Goal: Transaction & Acquisition: Purchase product/service

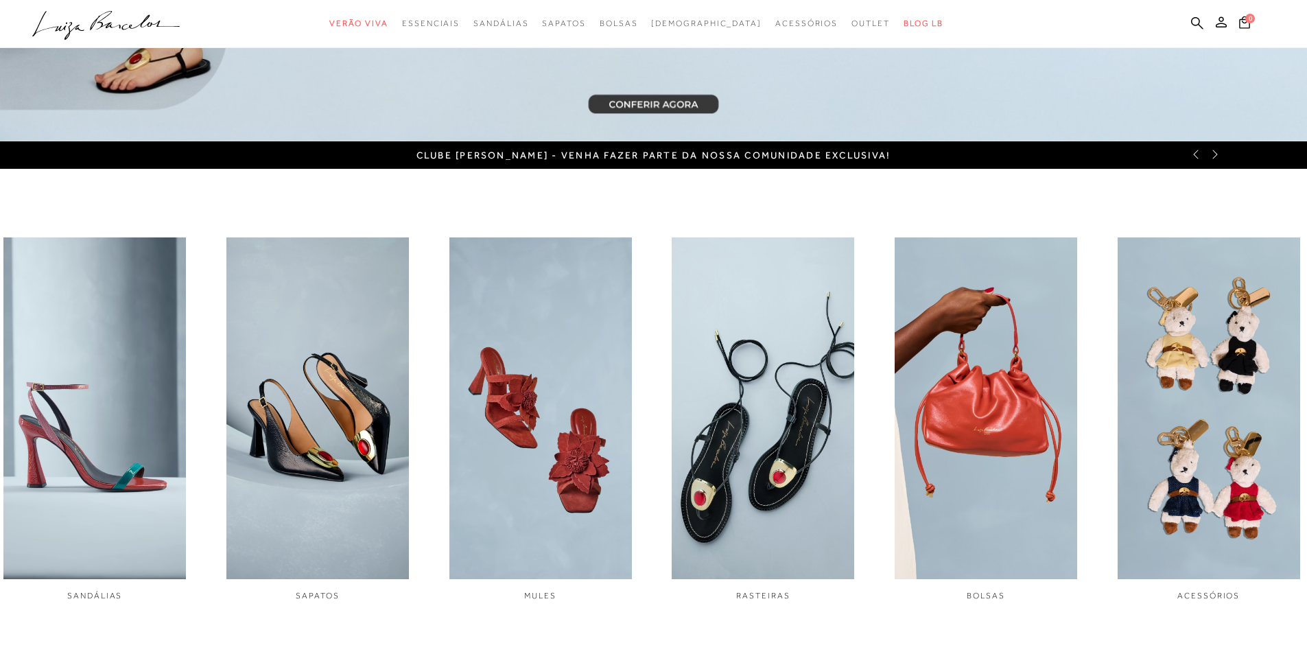
scroll to position [618, 0]
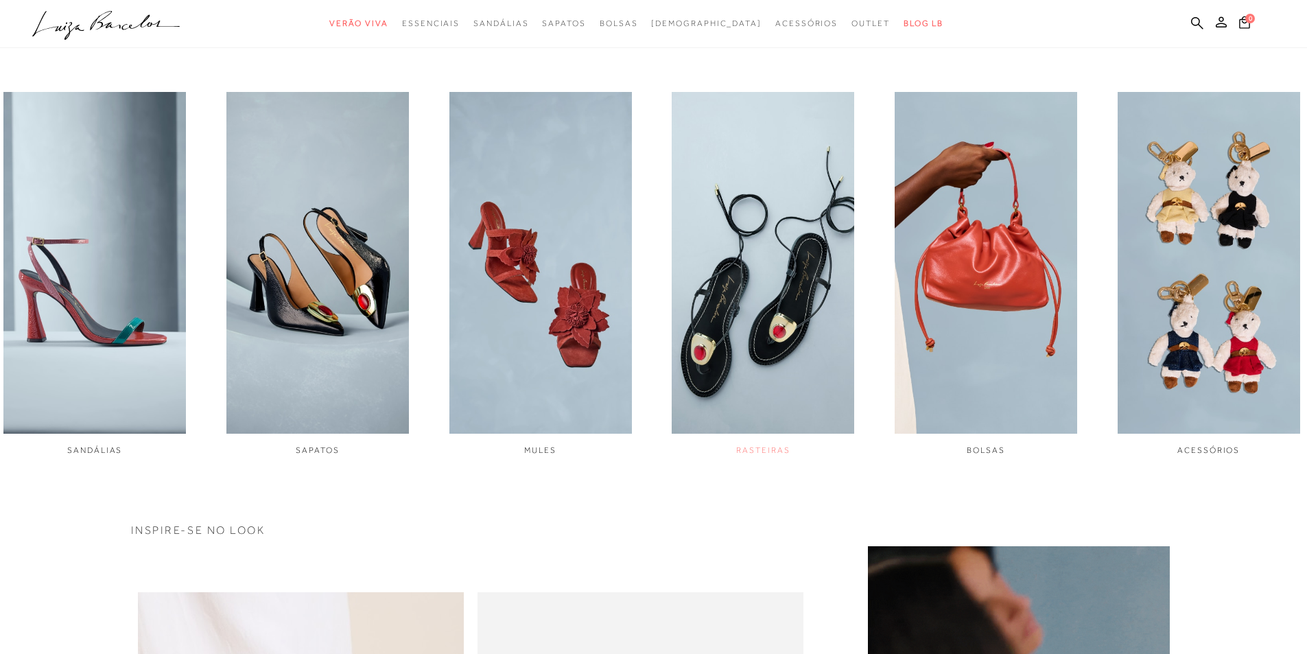
click at [786, 284] on img "4 / 6" at bounding box center [763, 263] width 183 height 342
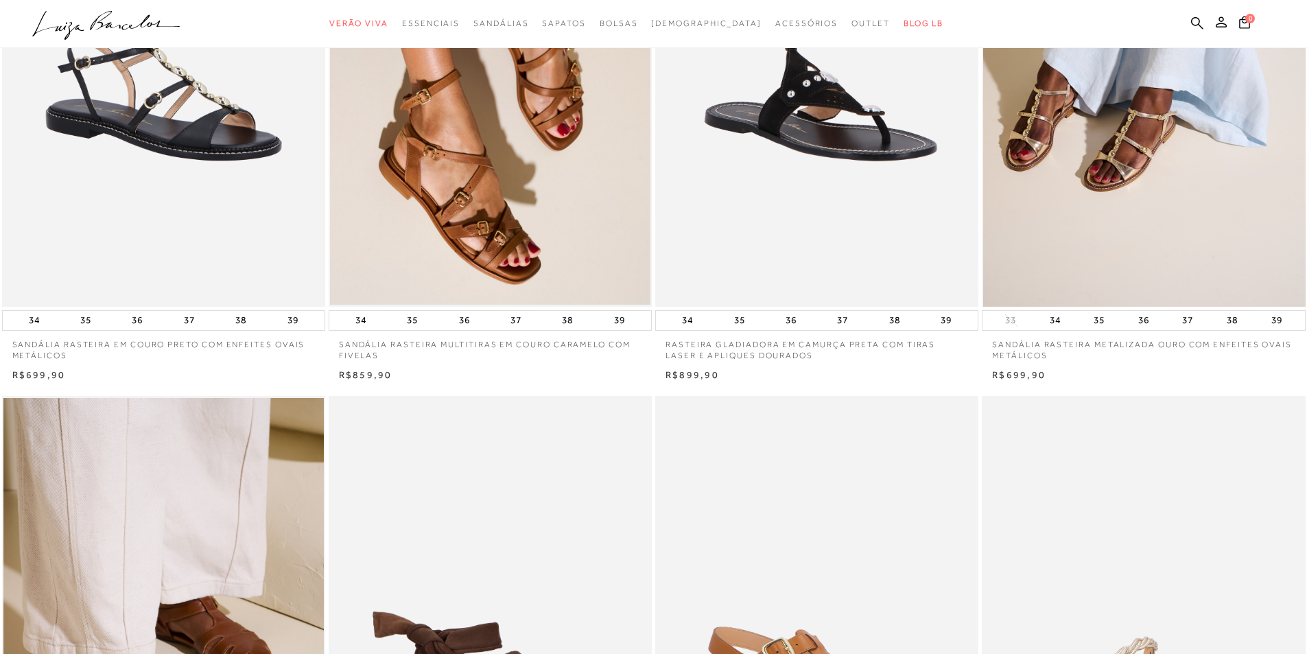
scroll to position [343, 0]
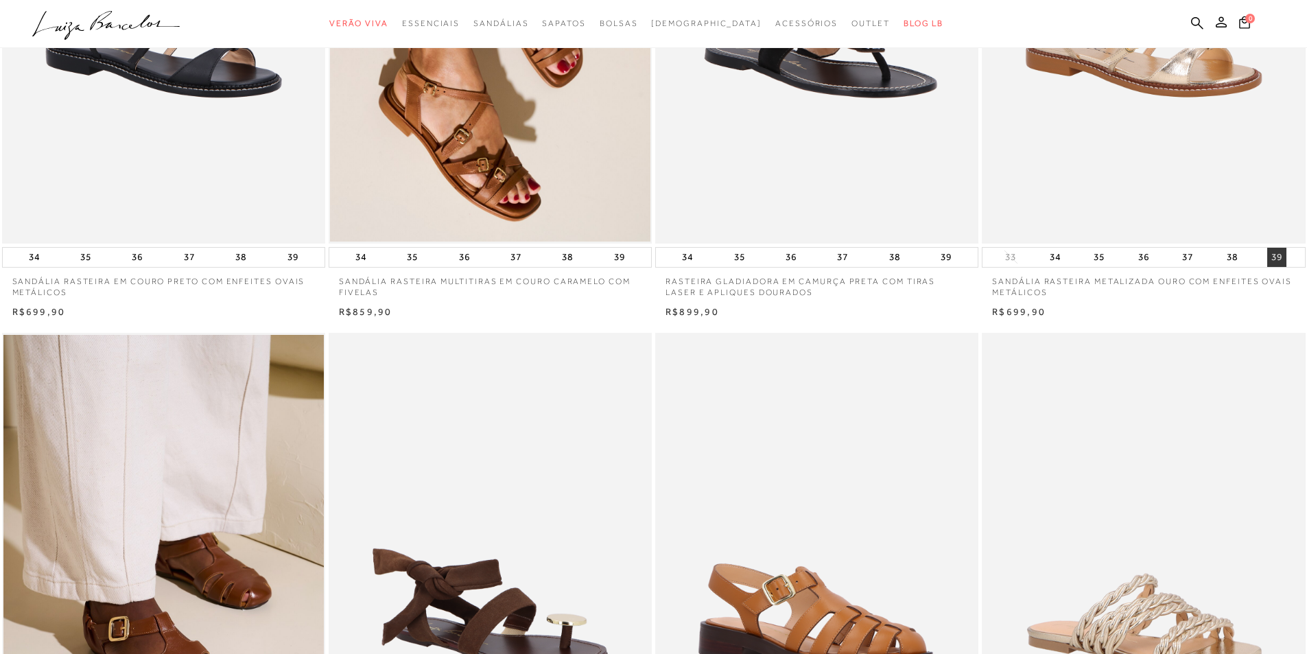
click at [1276, 257] on button "39" at bounding box center [1276, 257] width 19 height 19
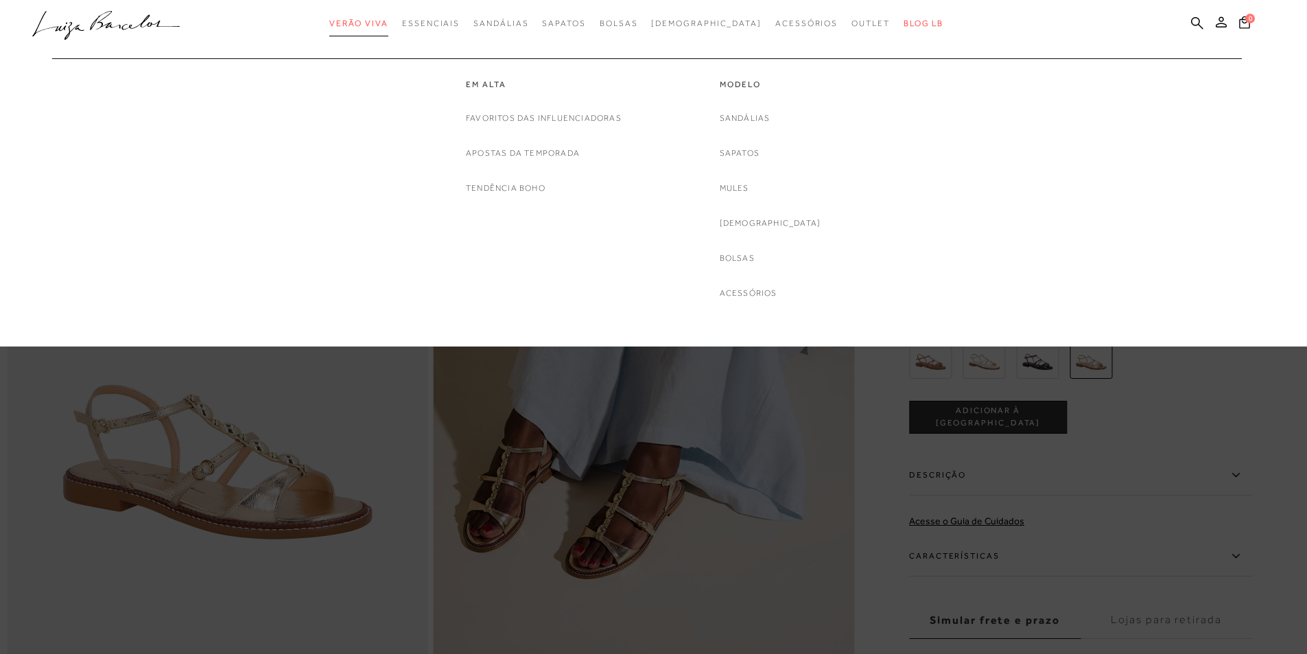
click at [388, 20] on span "Verão Viva" at bounding box center [358, 24] width 59 height 10
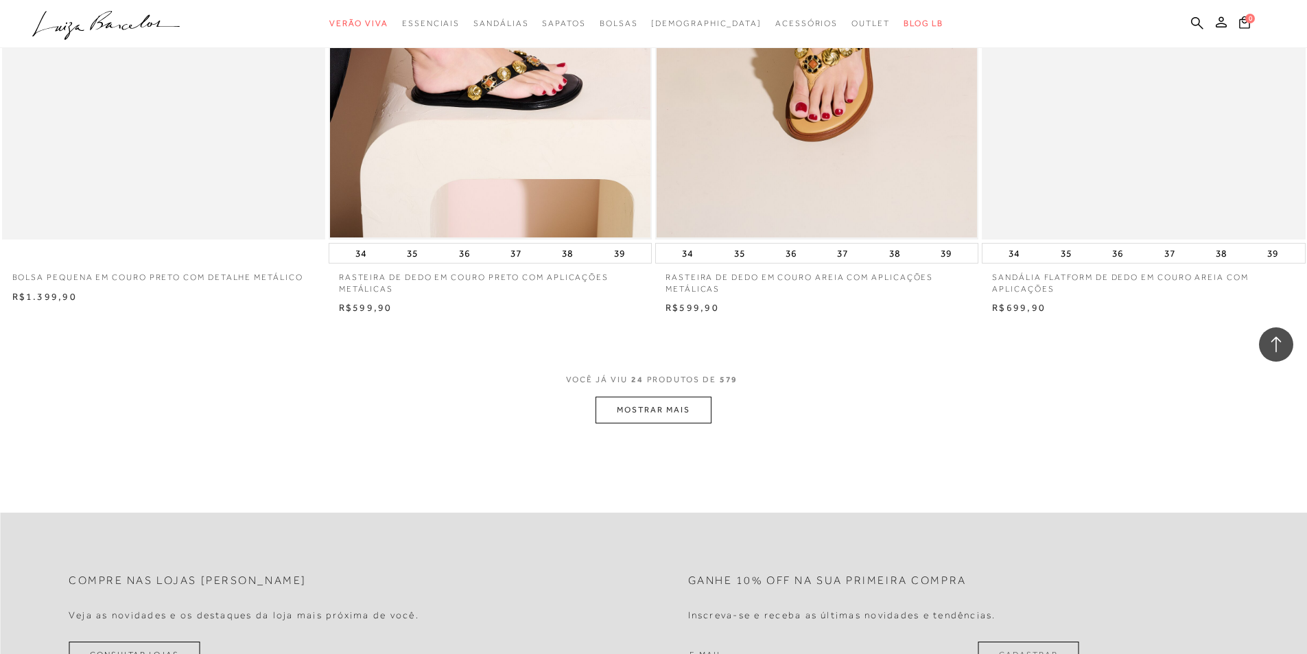
scroll to position [3225, 0]
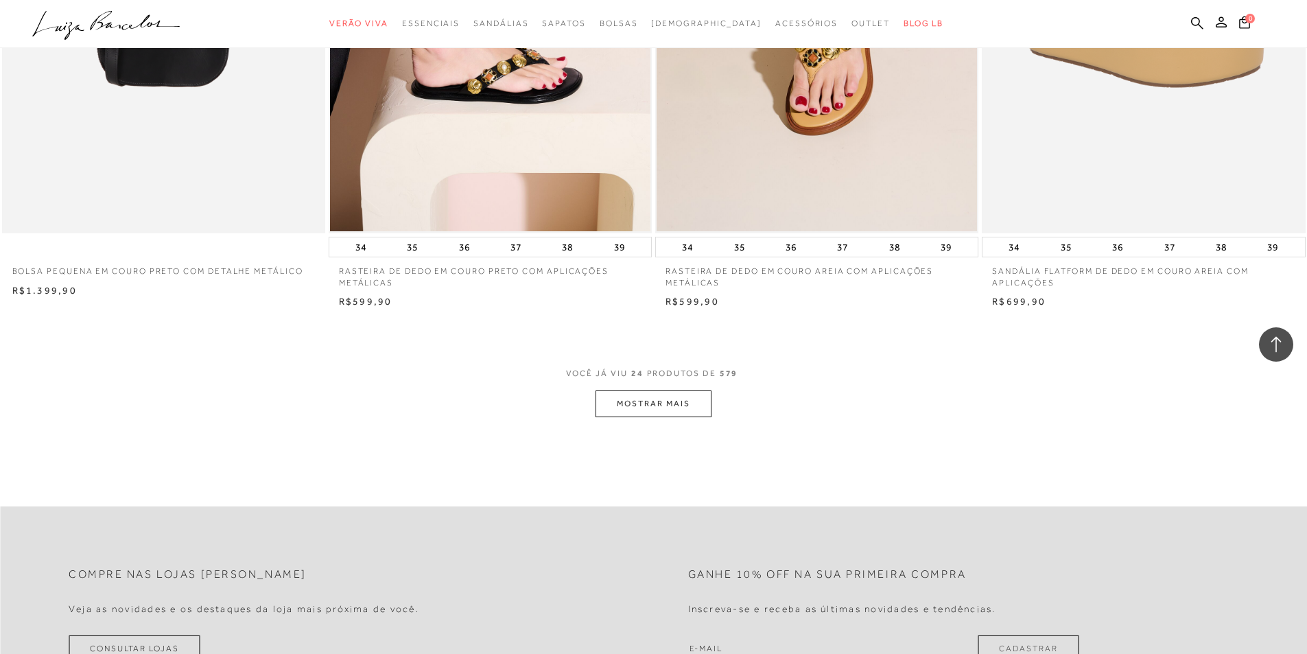
click at [645, 412] on button "MOSTRAR MAIS" at bounding box center [653, 403] width 115 height 27
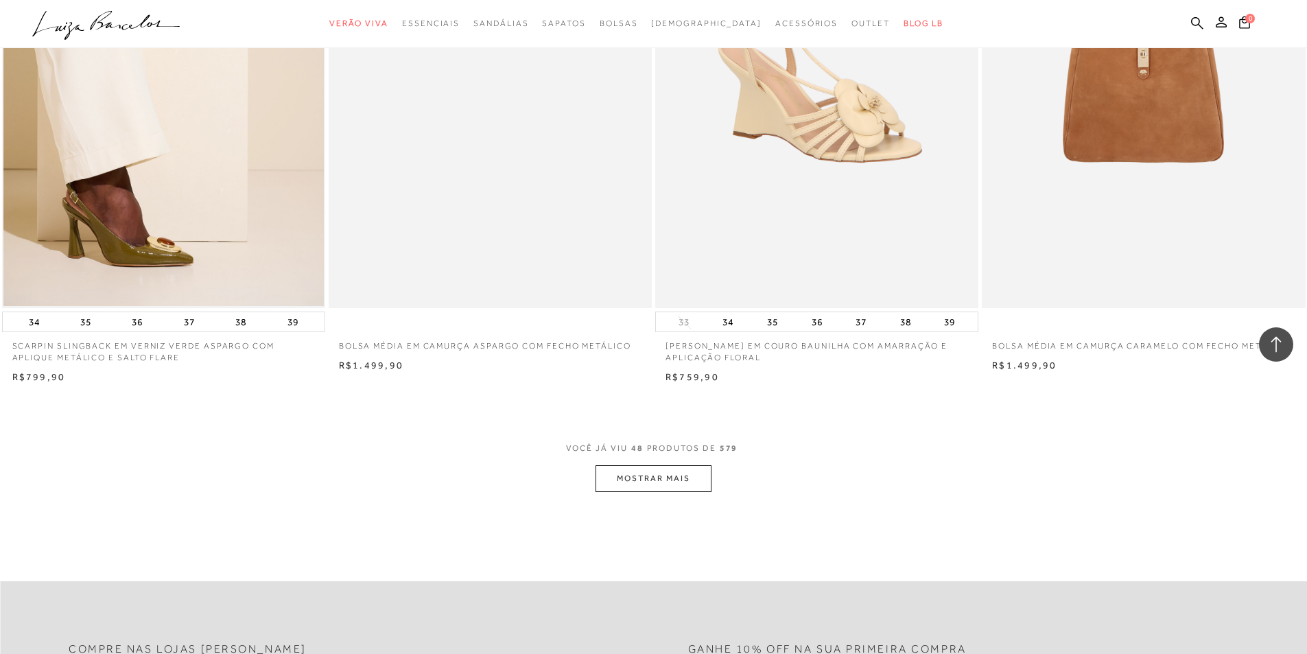
scroll to position [6587, 0]
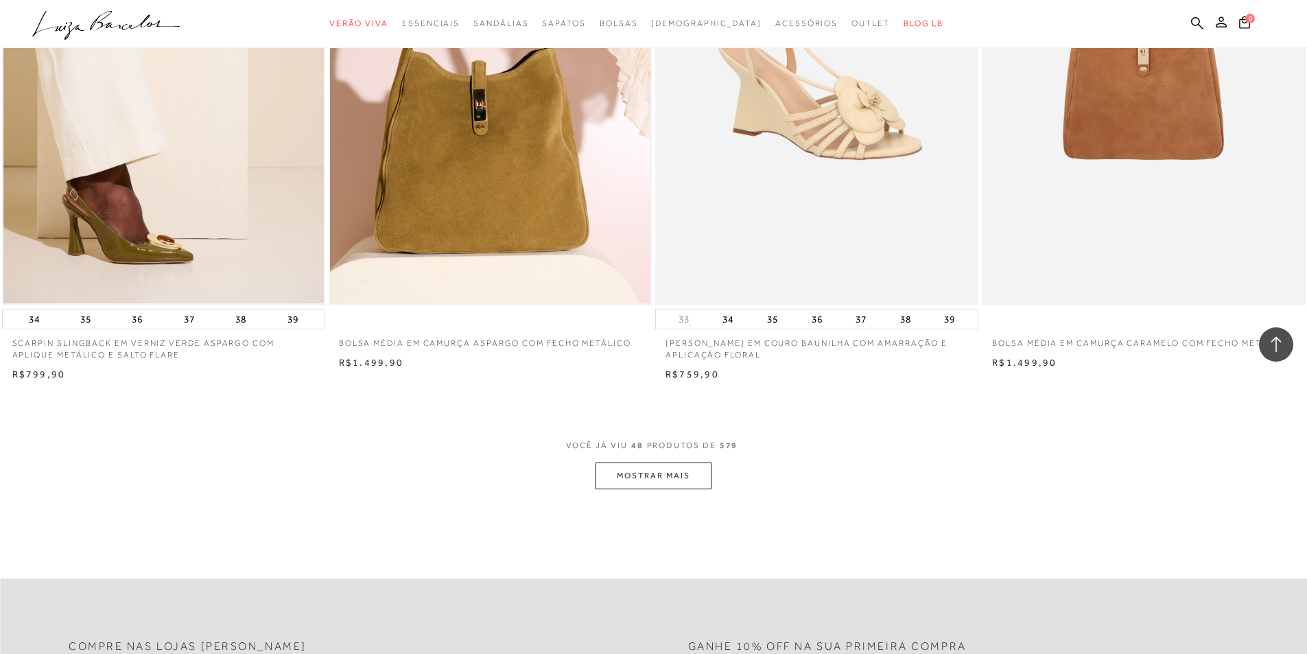
click at [655, 480] on button "MOSTRAR MAIS" at bounding box center [653, 475] width 115 height 27
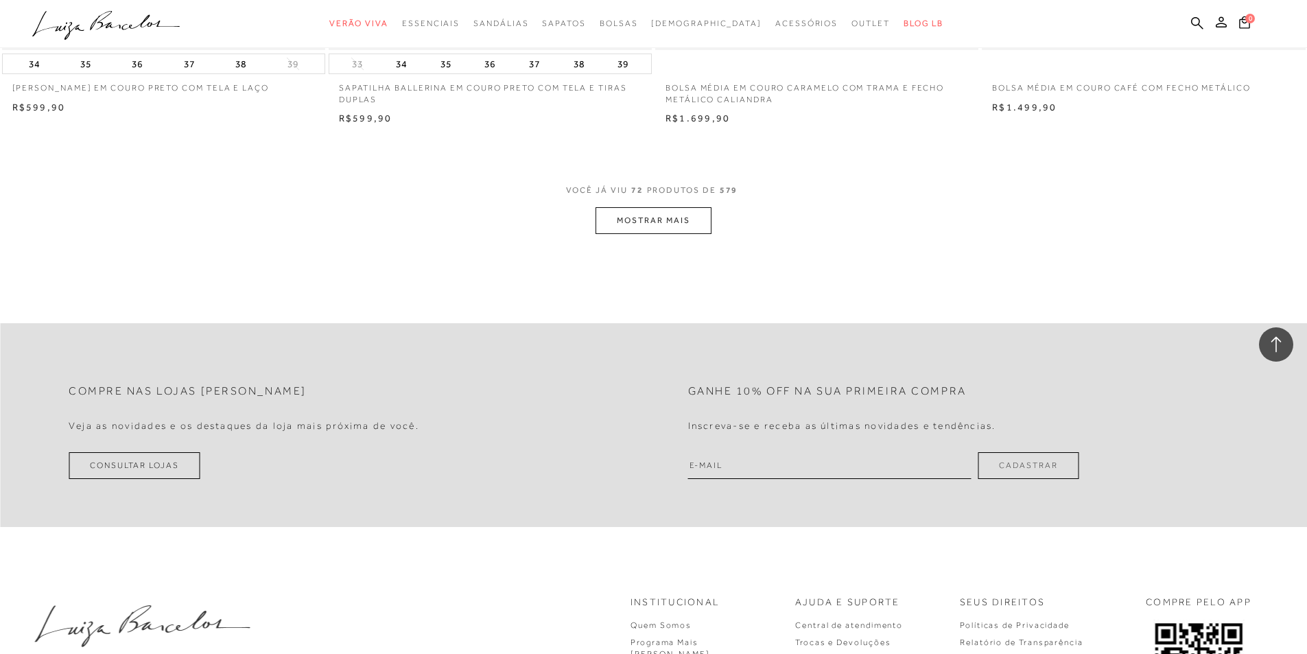
scroll to position [10292, 0]
click at [670, 220] on button "MOSTRAR MAIS" at bounding box center [653, 217] width 115 height 27
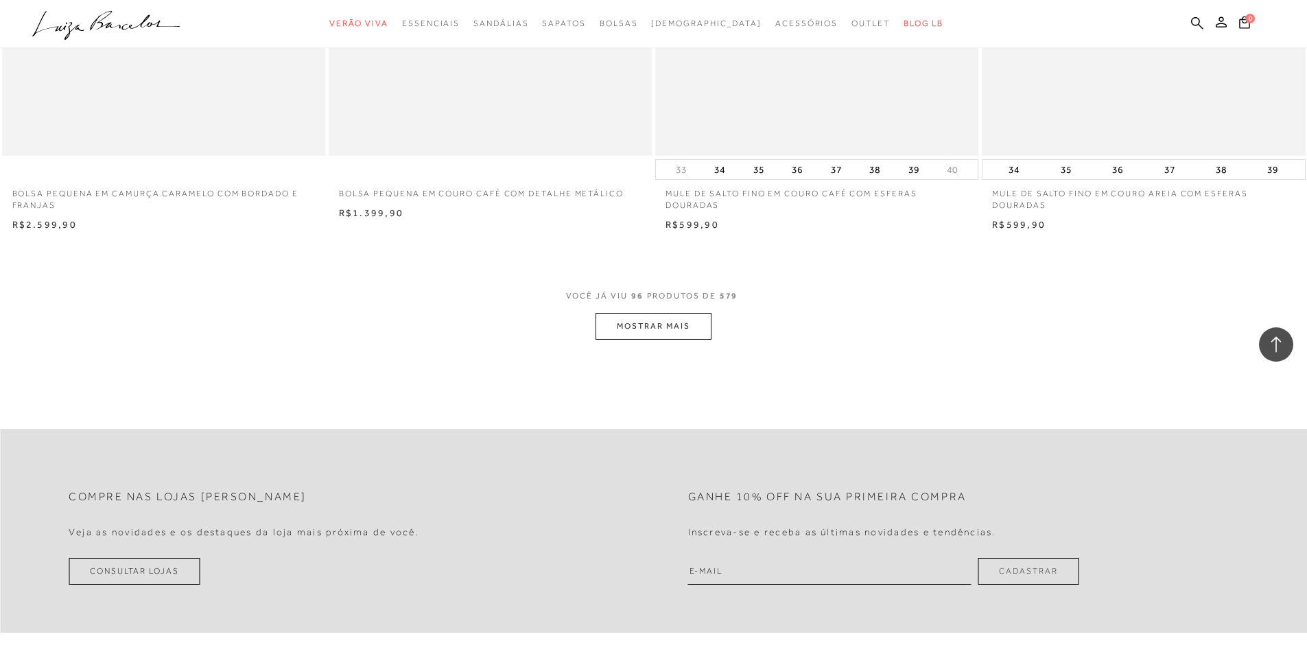
scroll to position [13654, 0]
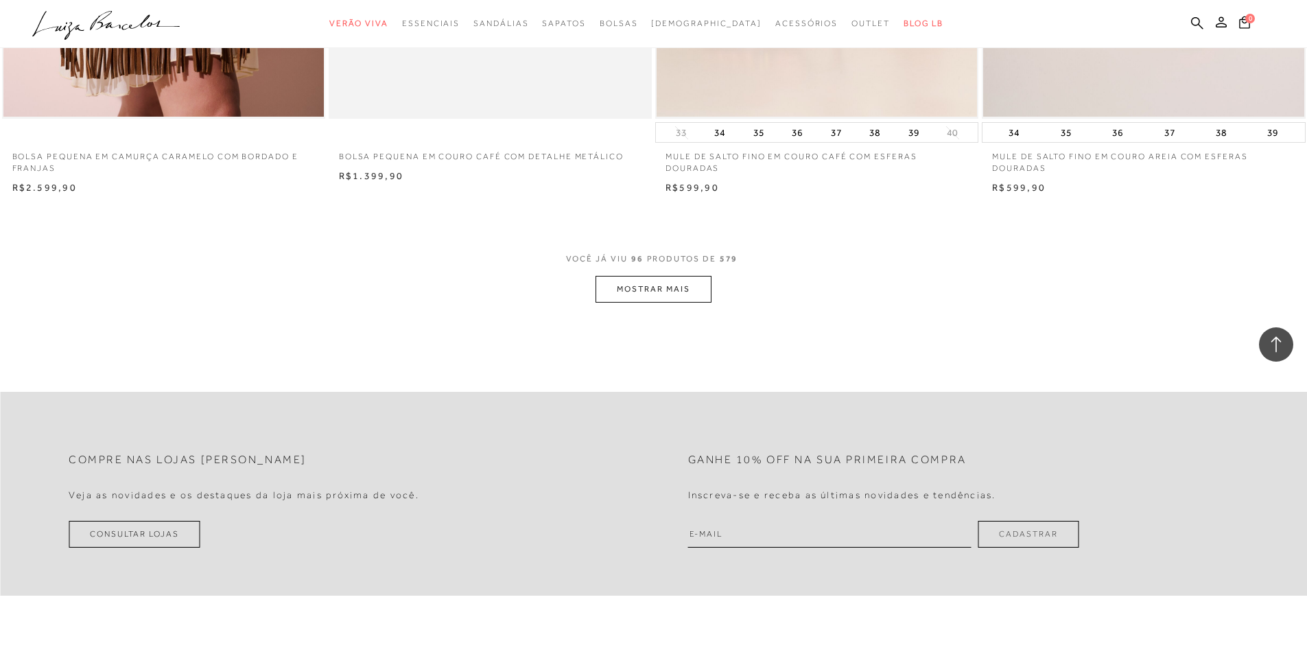
click at [677, 286] on button "MOSTRAR MAIS" at bounding box center [653, 289] width 115 height 27
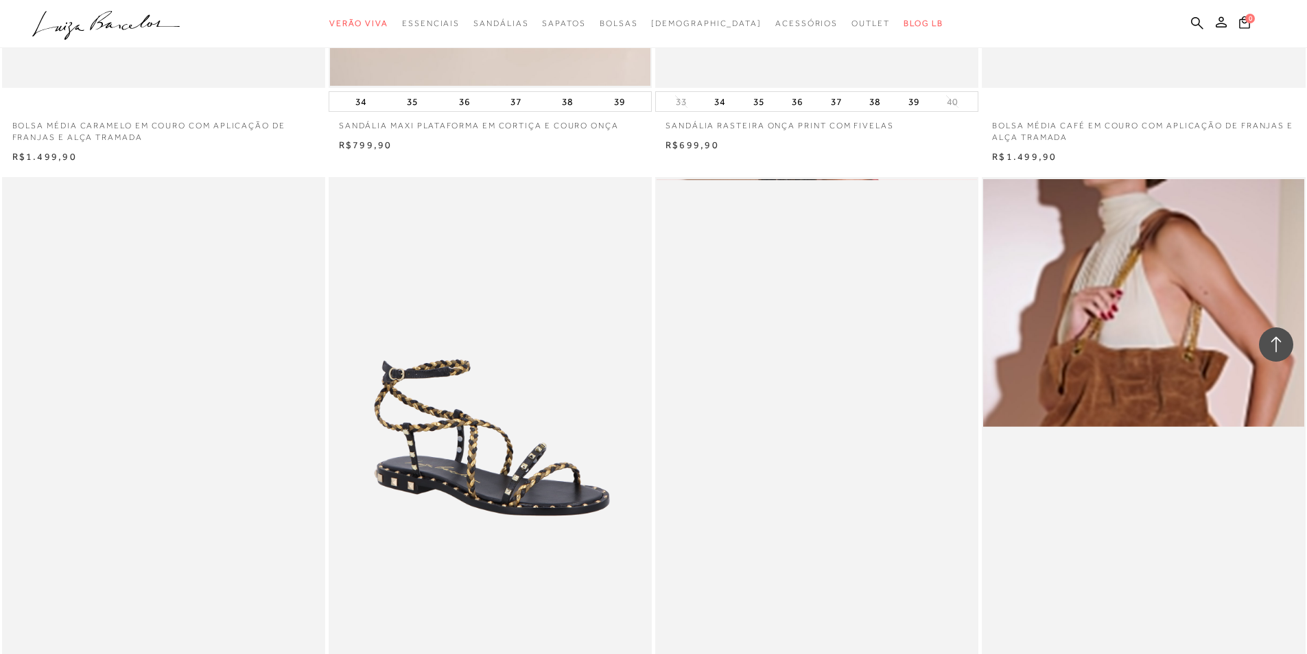
scroll to position [16879, 0]
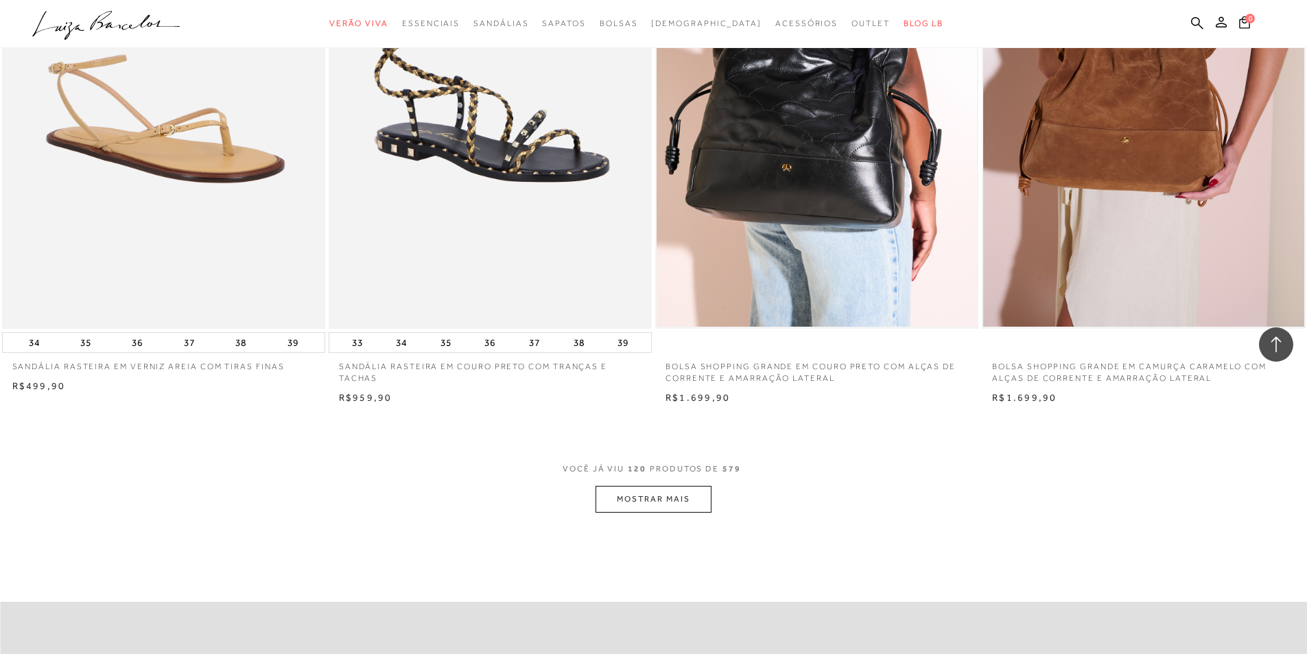
click at [651, 498] on button "MOSTRAR MAIS" at bounding box center [653, 499] width 115 height 27
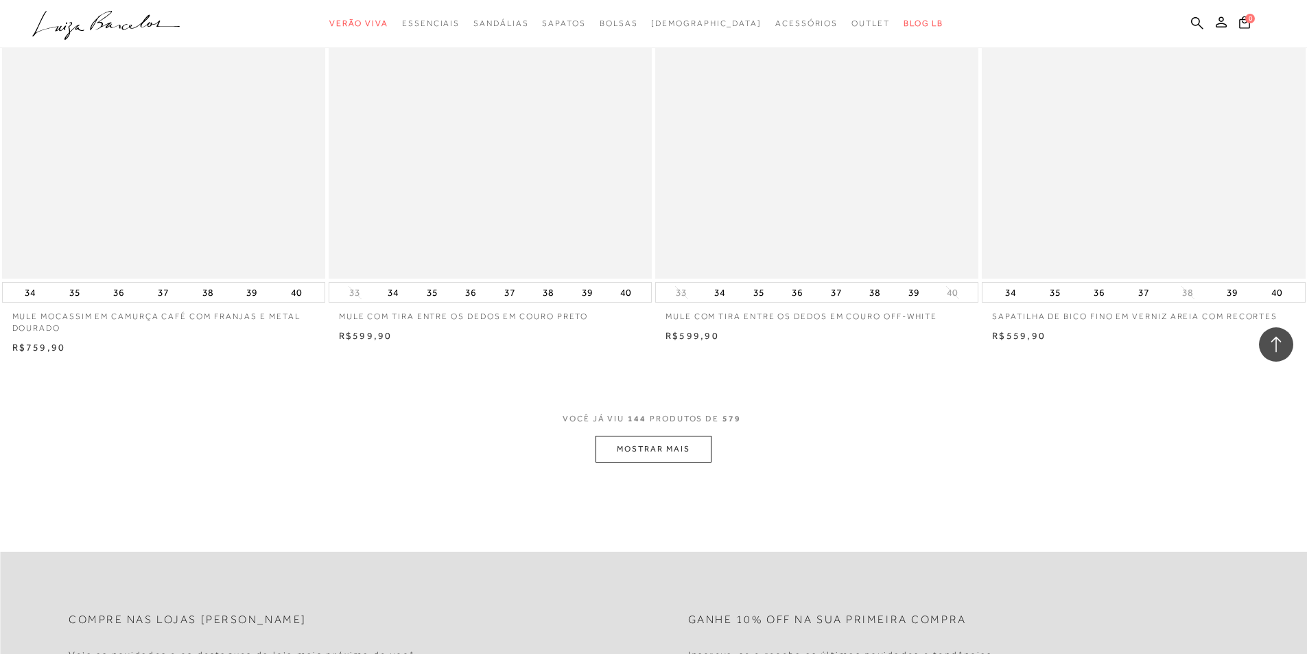
scroll to position [20378, 0]
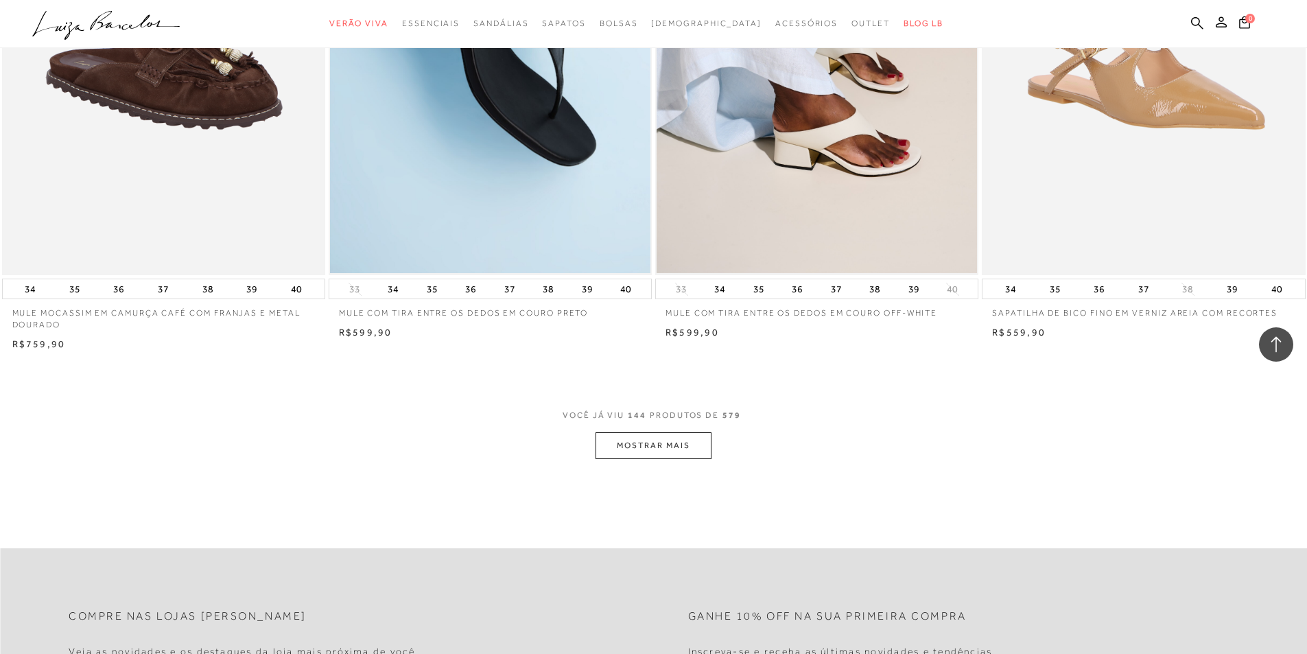
click at [670, 449] on button "MOSTRAR MAIS" at bounding box center [653, 445] width 115 height 27
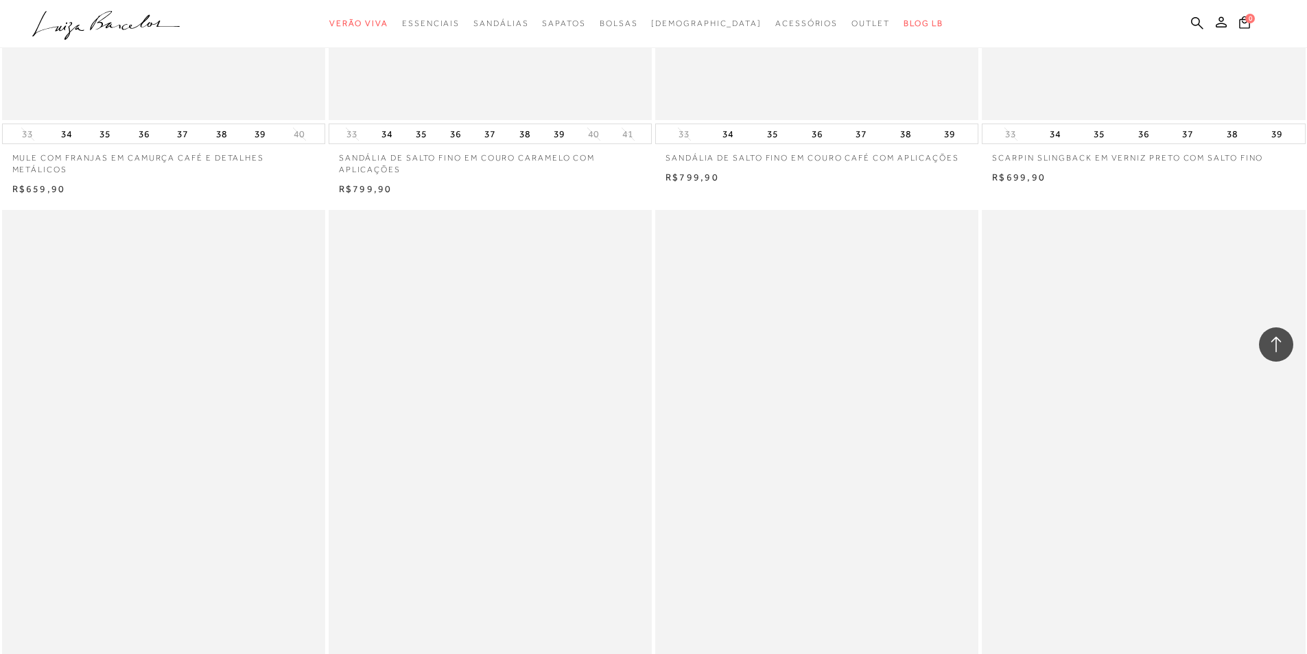
scroll to position [21888, 0]
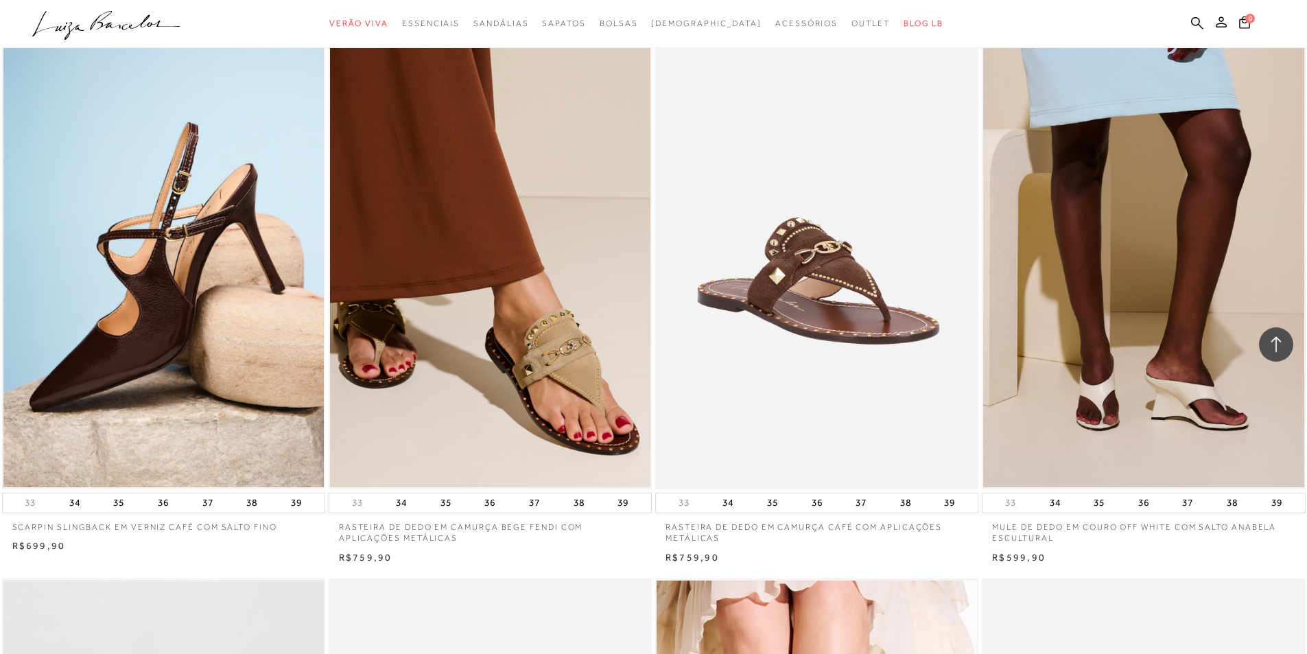
click at [790, 331] on img at bounding box center [818, 246] width 322 height 485
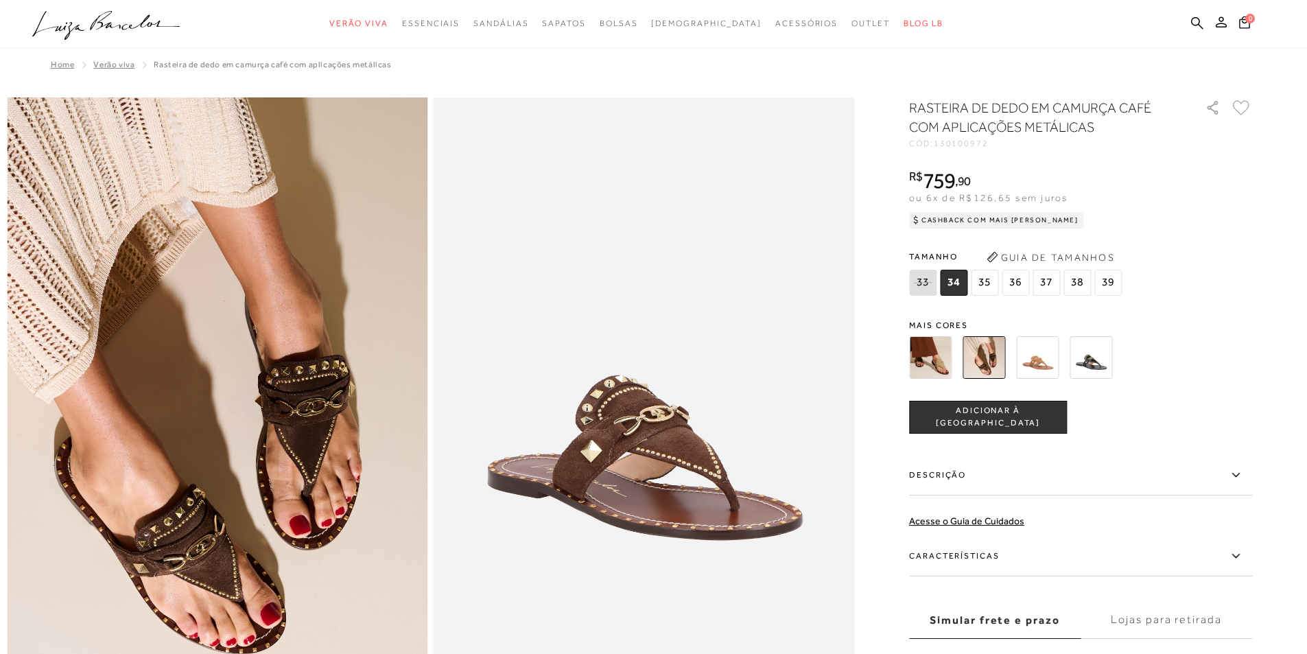
click at [1048, 360] on img at bounding box center [1037, 357] width 43 height 43
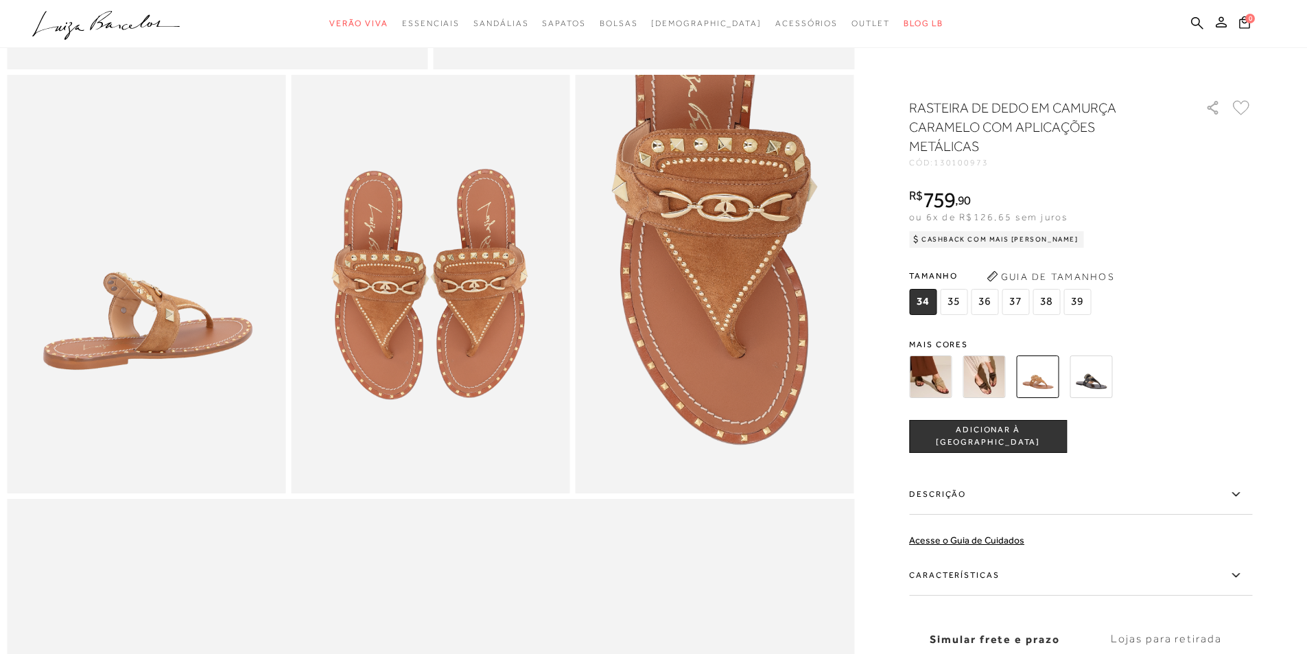
scroll to position [618, 0]
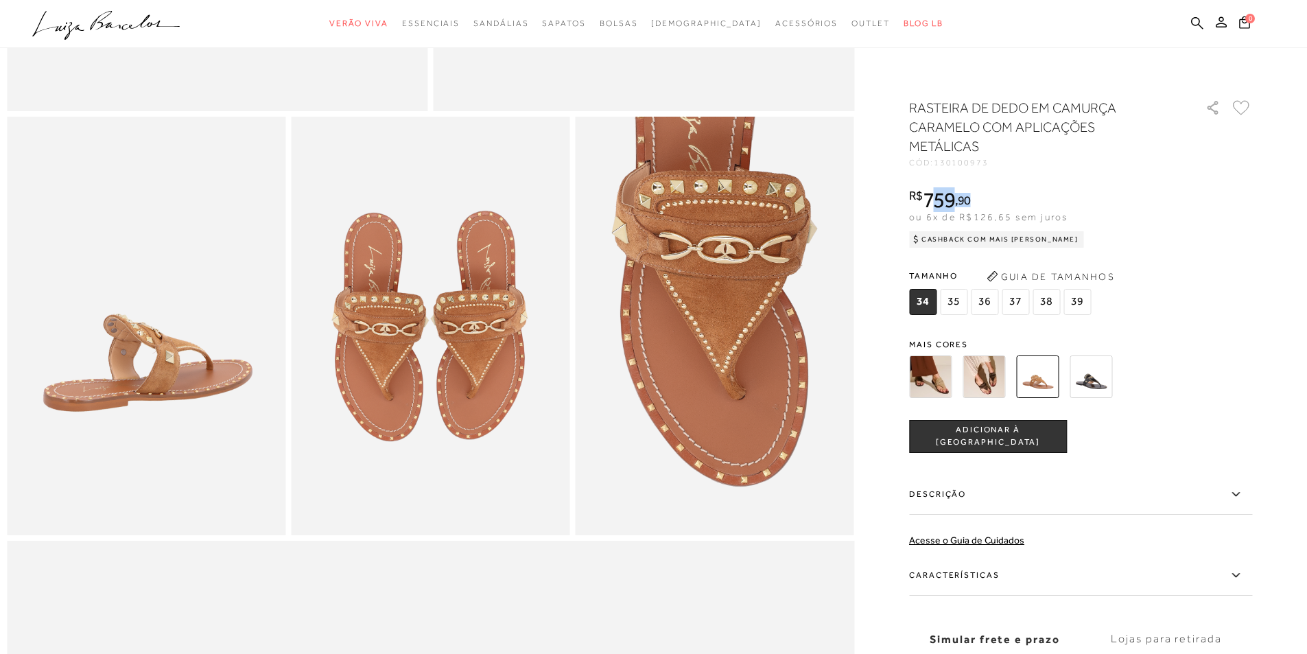
drag, startPoint x: 935, startPoint y: 178, endPoint x: 1004, endPoint y: 176, distance: 70.0
click at [1004, 189] on div "R$ 759 , 90" at bounding box center [996, 200] width 175 height 22
click at [1068, 266] on button "Guia de Tamanhos" at bounding box center [1050, 277] width 137 height 22
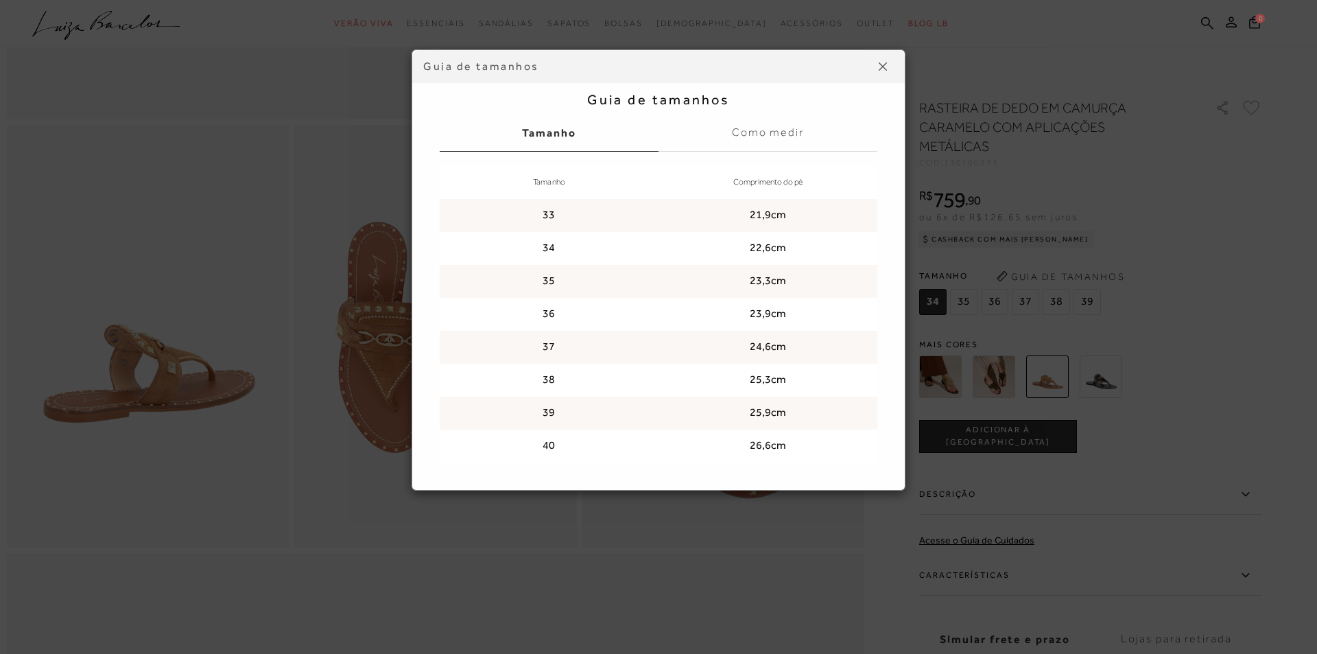
drag, startPoint x: 774, startPoint y: 443, endPoint x: 897, endPoint y: 448, distance: 122.9
click at [775, 443] on td "26,6cm" at bounding box center [768, 446] width 219 height 33
click at [1033, 461] on div "Guia de tamanhos Guia de tamanhos [GEOGRAPHIC_DATA] Como medir Tamanho Comprime…" at bounding box center [658, 327] width 1317 height 654
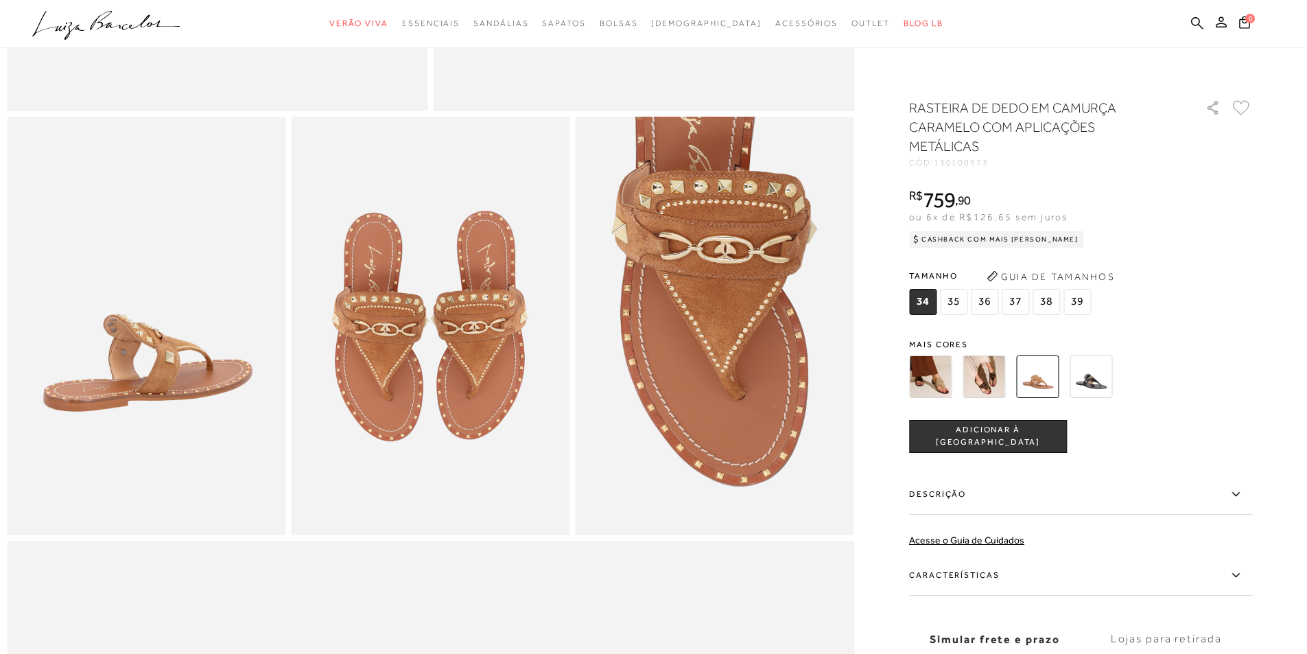
click at [1002, 360] on img at bounding box center [984, 376] width 43 height 43
